Goal: Find specific page/section: Find specific page/section

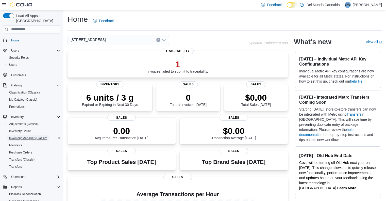
click at [25, 136] on span "Inventory Manager (Classic)" at bounding box center [28, 138] width 38 height 4
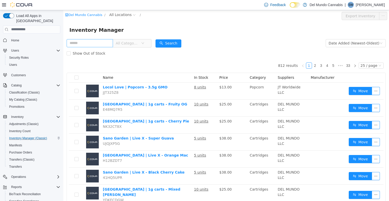
click at [94, 45] on input "text" at bounding box center [90, 43] width 46 height 8
type input "****"
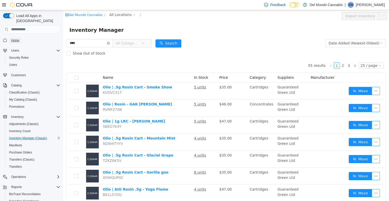
click at [15, 38] on span "Home" at bounding box center [15, 40] width 8 height 4
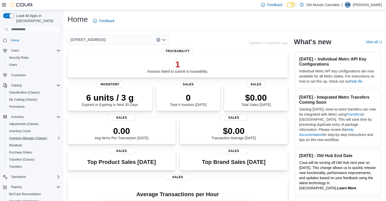
click at [118, 37] on div "[STREET_ADDRESS]" at bounding box center [117, 40] width 101 height 10
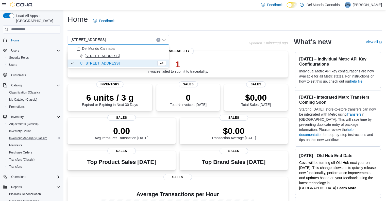
click at [99, 57] on span "[STREET_ADDRESS]" at bounding box center [101, 55] width 35 height 5
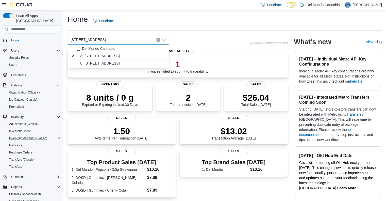
click at [190, 21] on div "Home Feedback" at bounding box center [224, 20] width 314 height 13
